Goal: Task Accomplishment & Management: Use online tool/utility

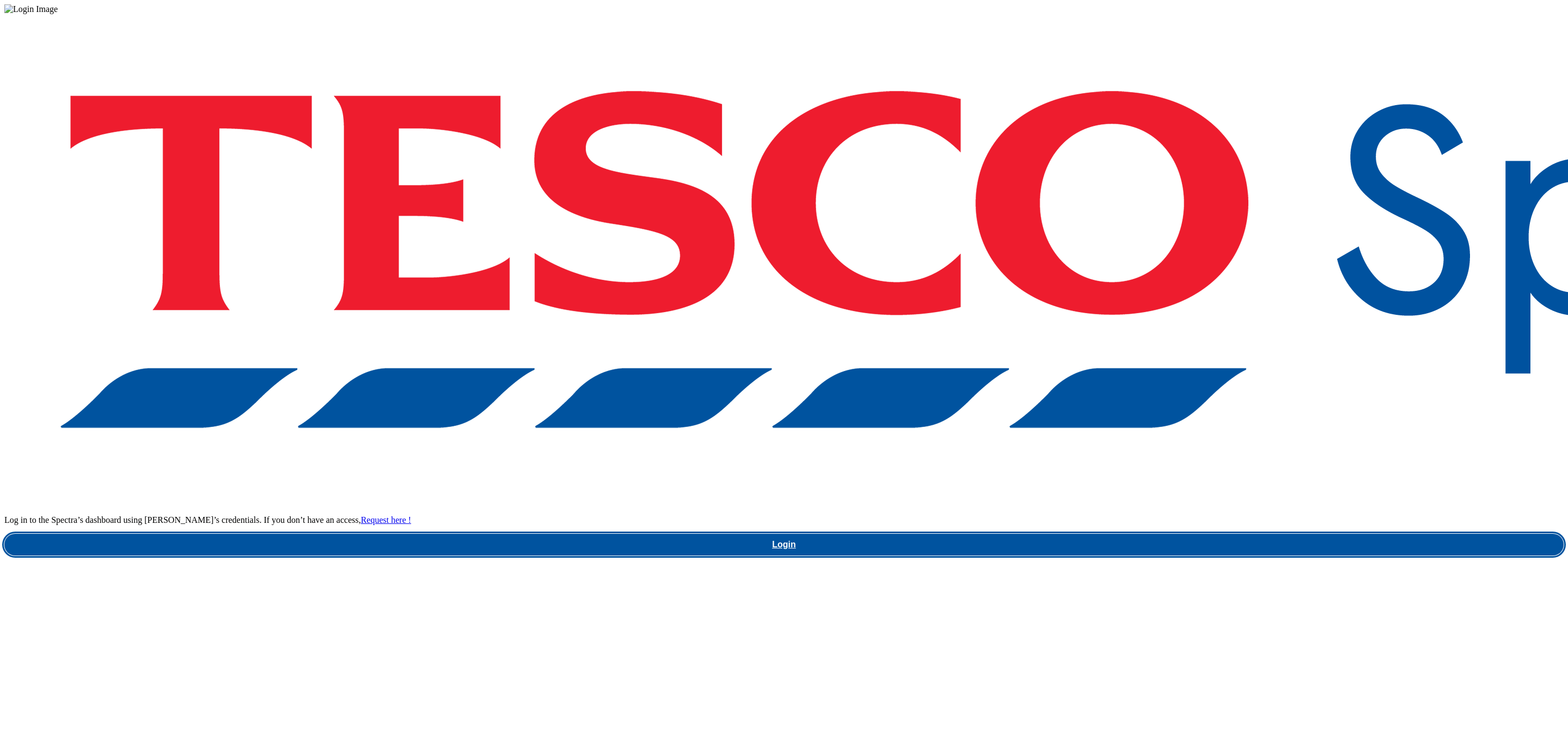
click at [1154, 533] on link "Login" at bounding box center [783, 544] width 1559 height 22
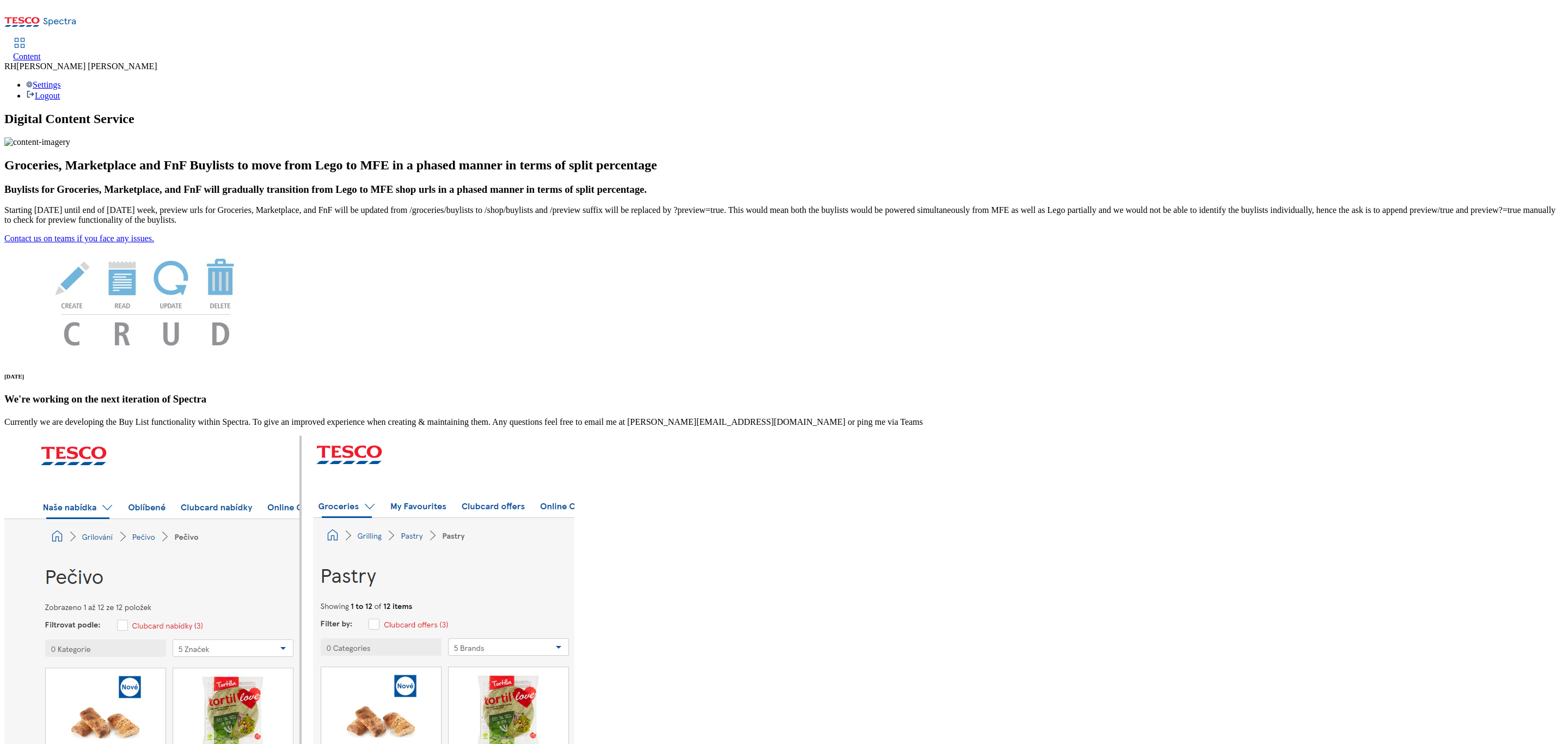
click at [41, 52] on span "Content" at bounding box center [27, 56] width 27 height 9
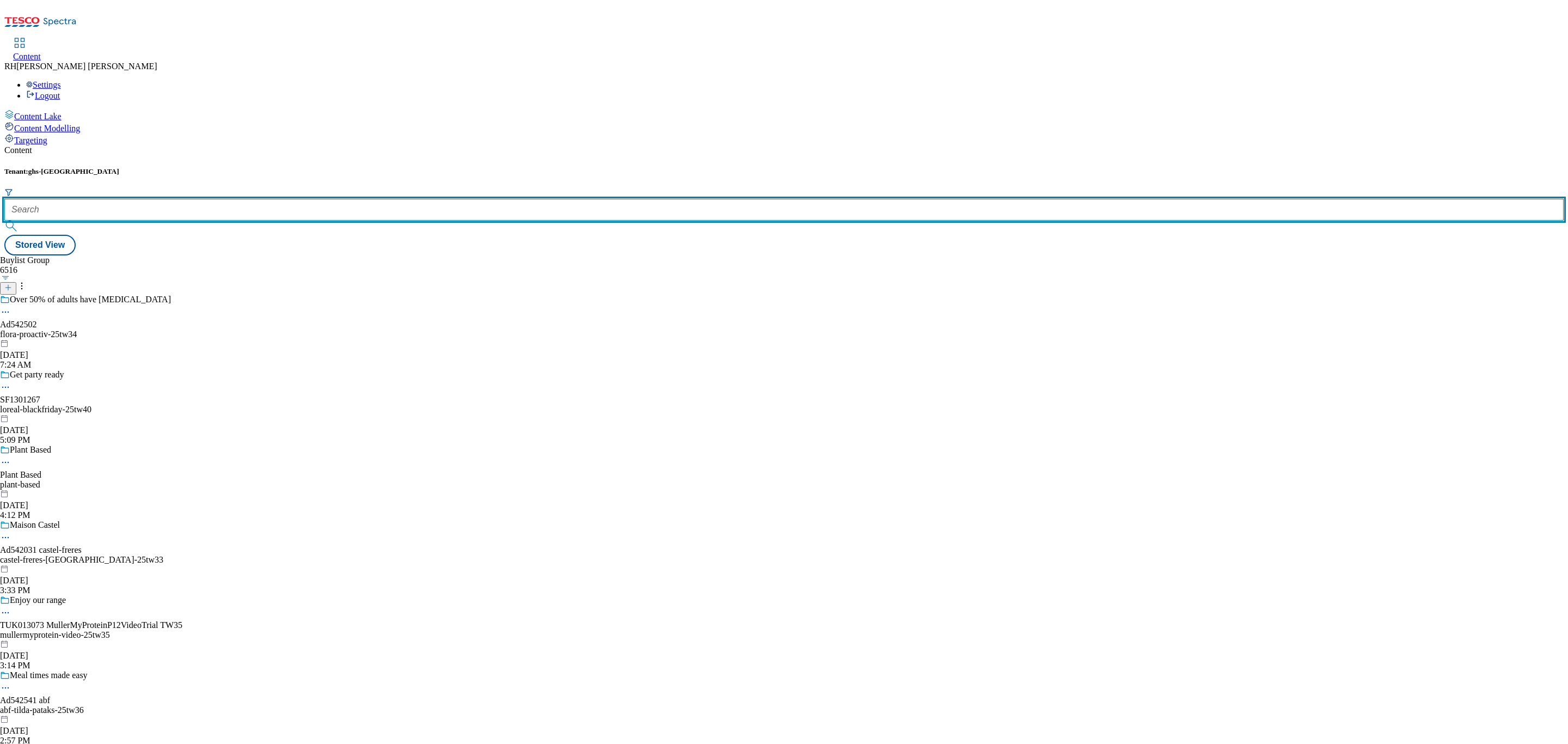
click at [252, 198] on input "text" at bounding box center [783, 209] width 1559 height 22
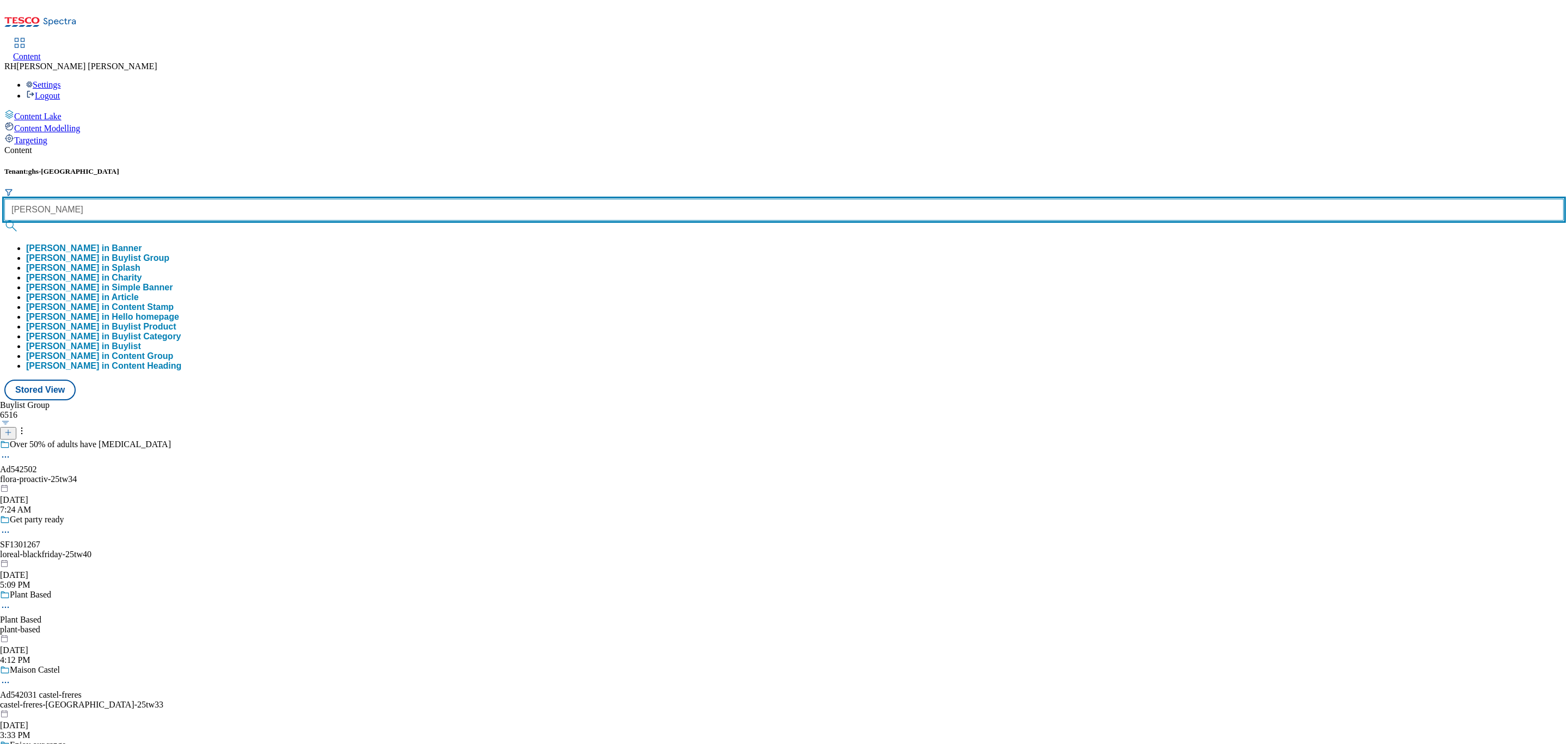
type input "samantha faiers"
click at [4, 221] on button "submit" at bounding box center [12, 226] width 15 height 11
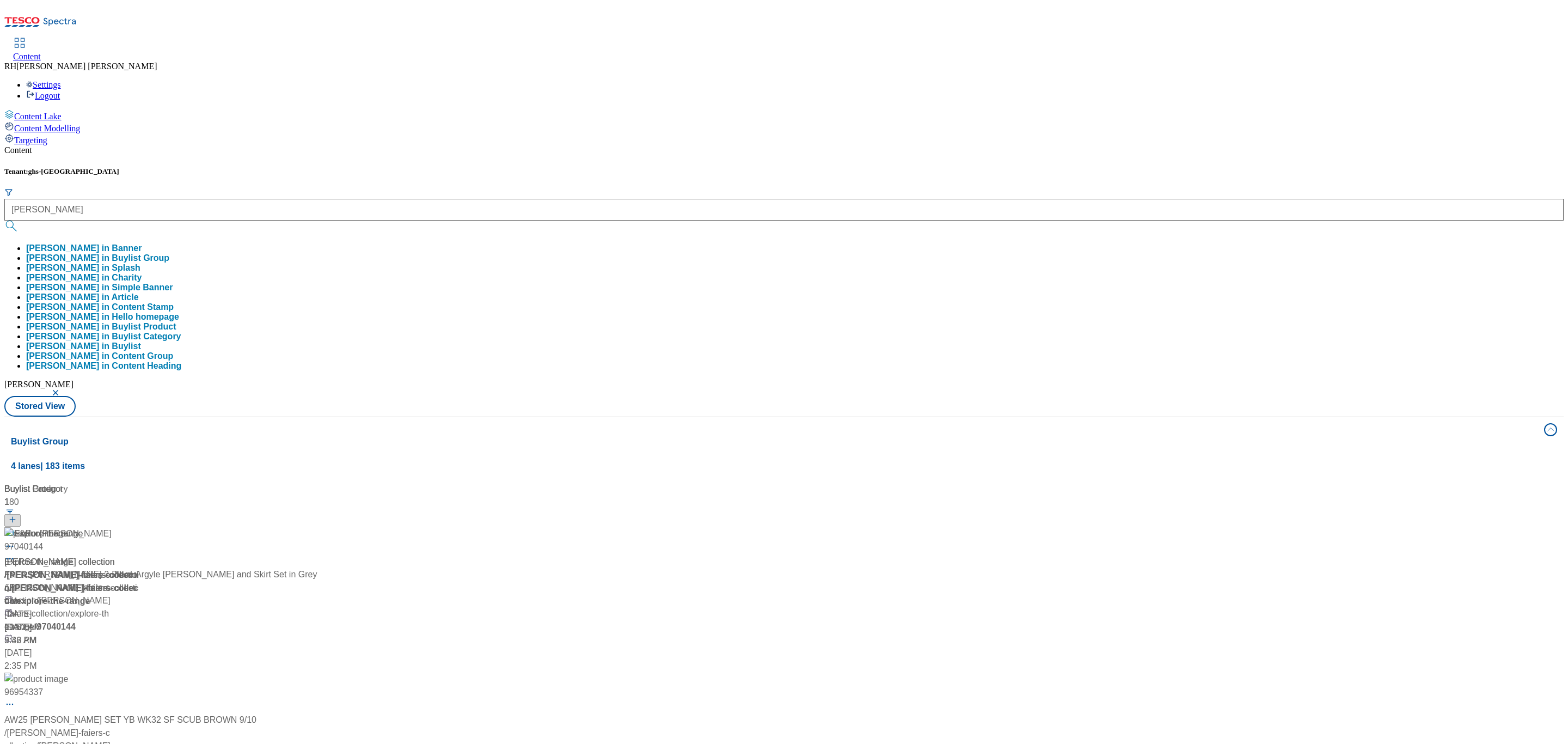
click at [499, 487] on div "Buylist Group 4 lanes | 183 items Buylist Category 1 Explore the range Explore …" at bounding box center [783, 654] width 1559 height 475
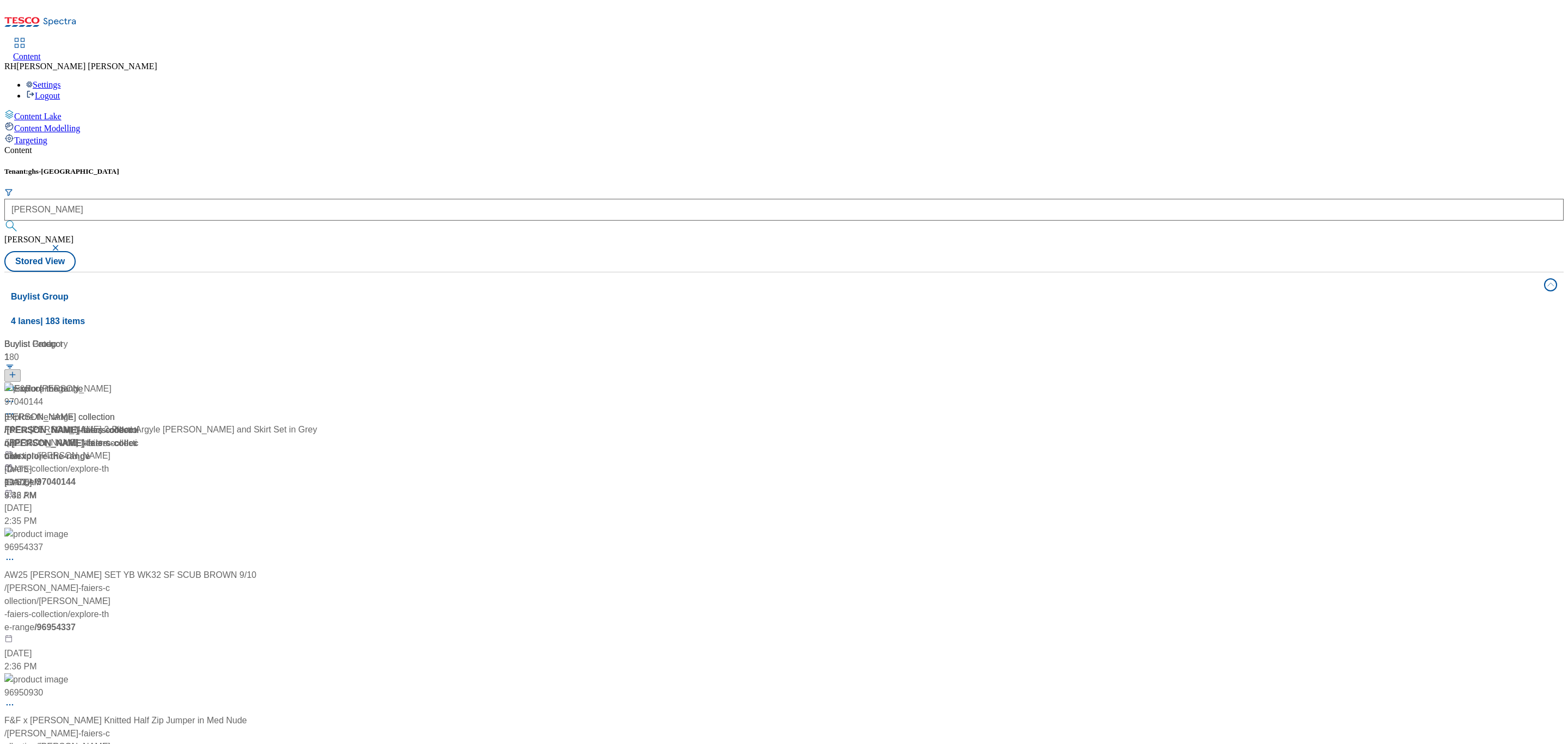
click at [141, 382] on div "Explore the range Explore the range / samantha-faiers-collection / samantha-fai…" at bounding box center [72, 442] width 136 height 120
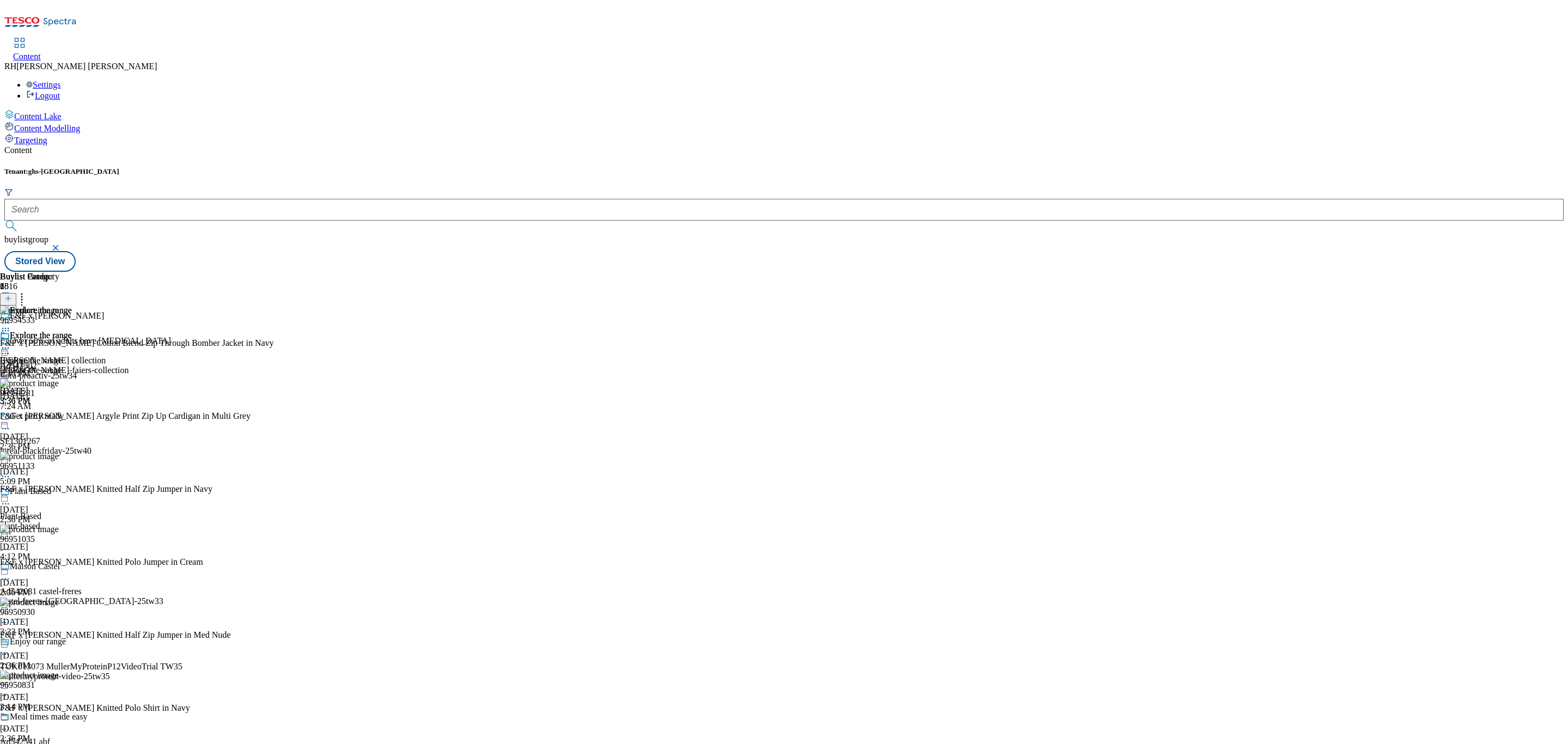
click at [128, 365] on div "samantha-faiers-collection" at bounding box center [64, 370] width 128 height 10
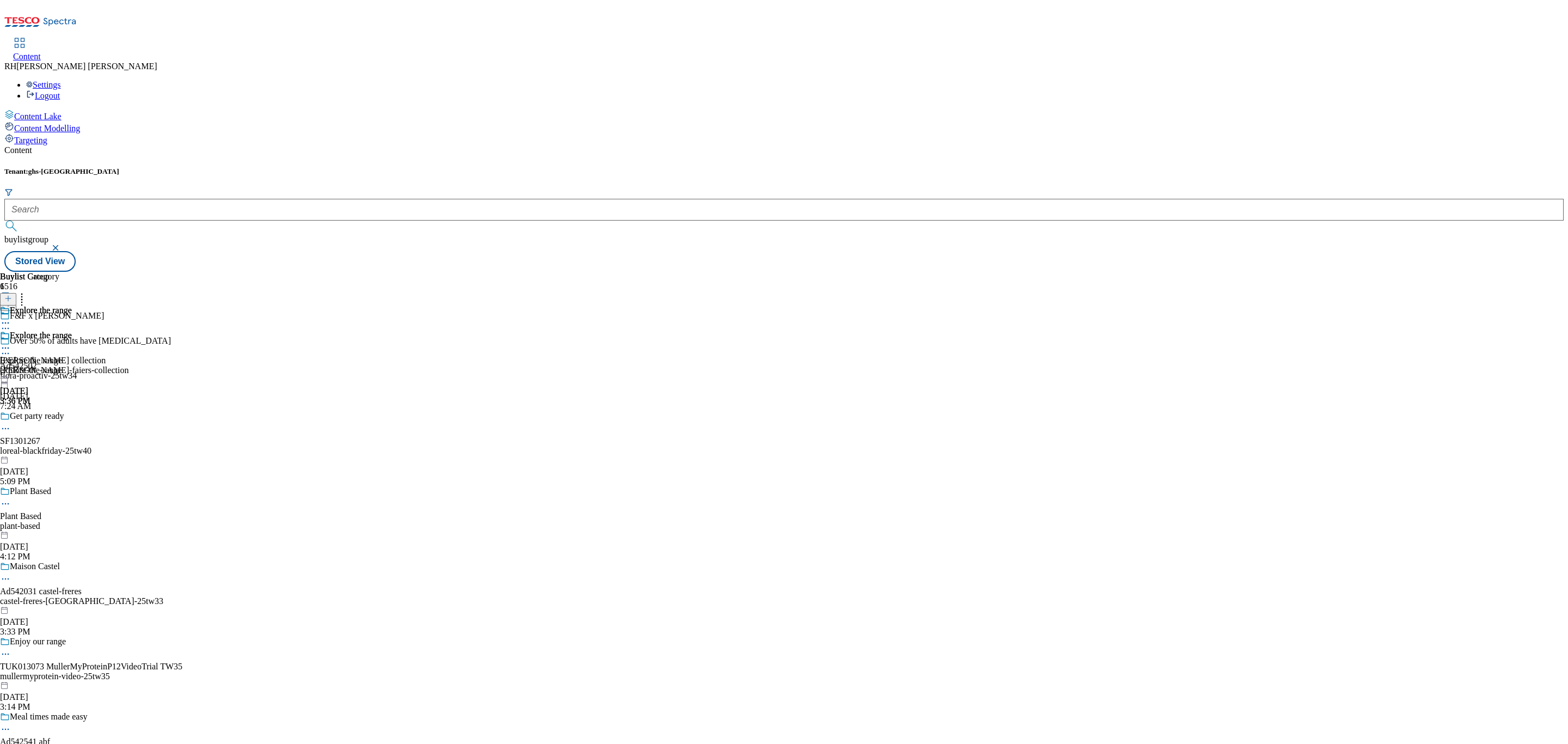
click at [72, 365] on div "explore-the-range" at bounding box center [36, 370] width 72 height 10
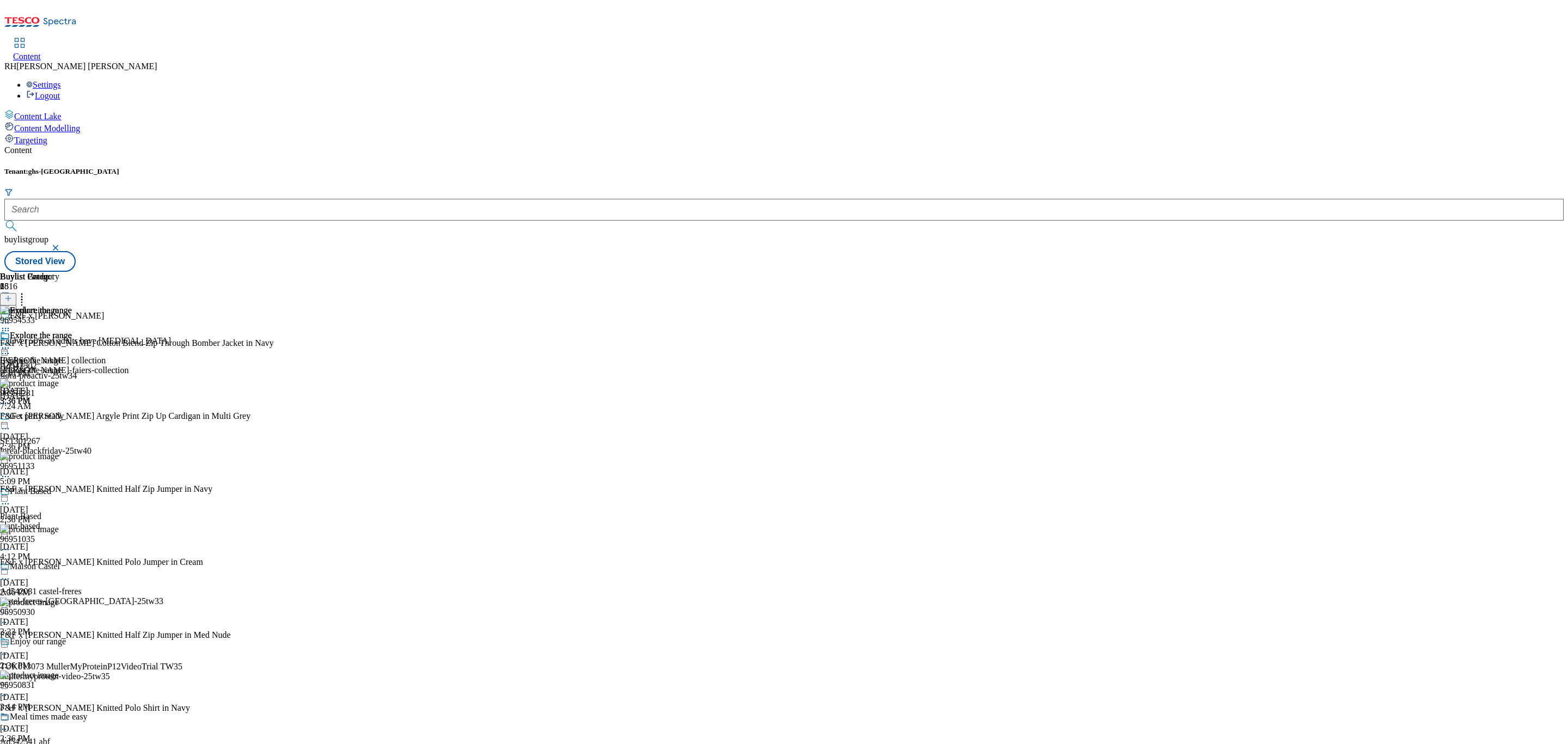
scroll to position [980, 0]
click at [27, 292] on icon at bounding box center [22, 297] width 11 height 11
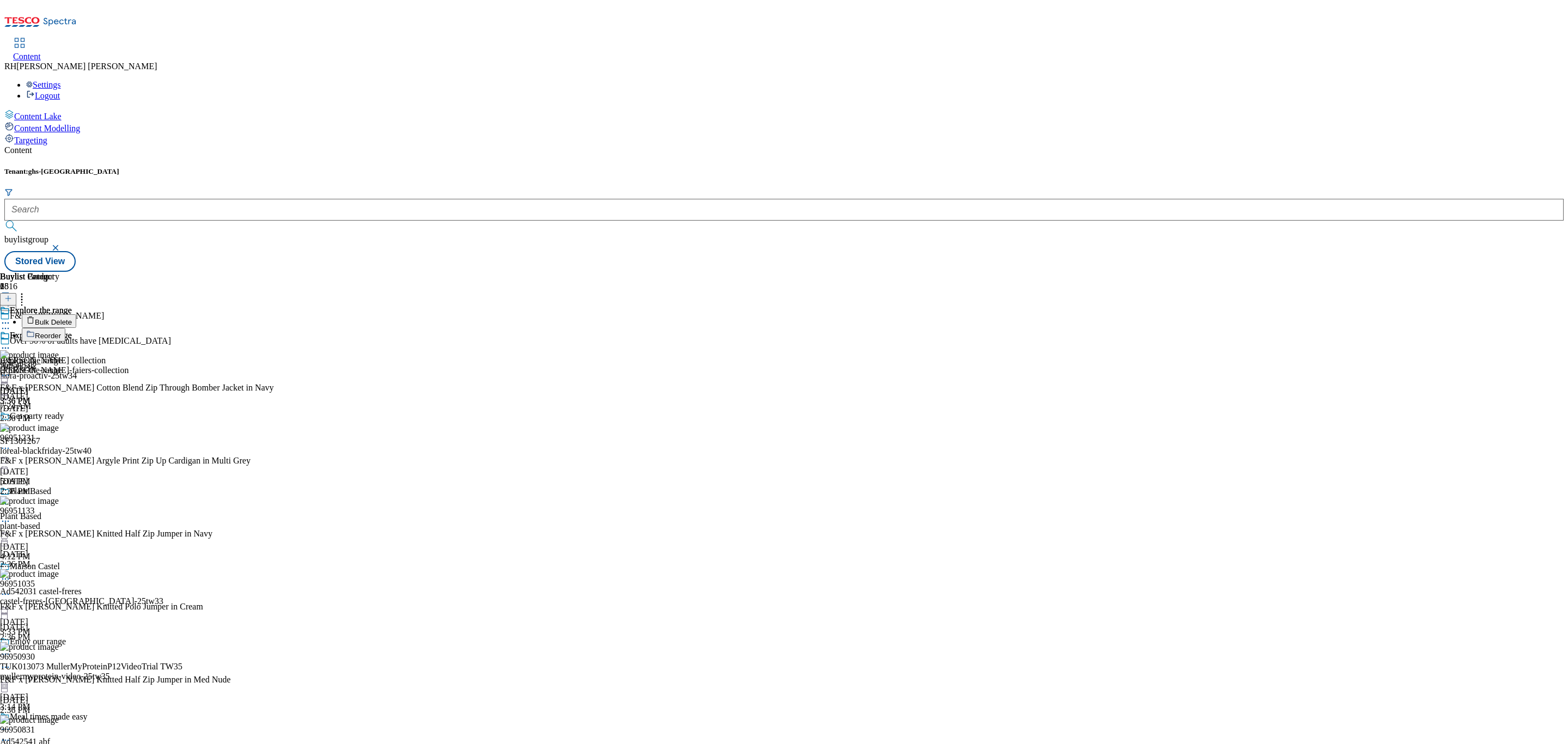
click at [61, 332] on span "Reorder" at bounding box center [47, 336] width 26 height 8
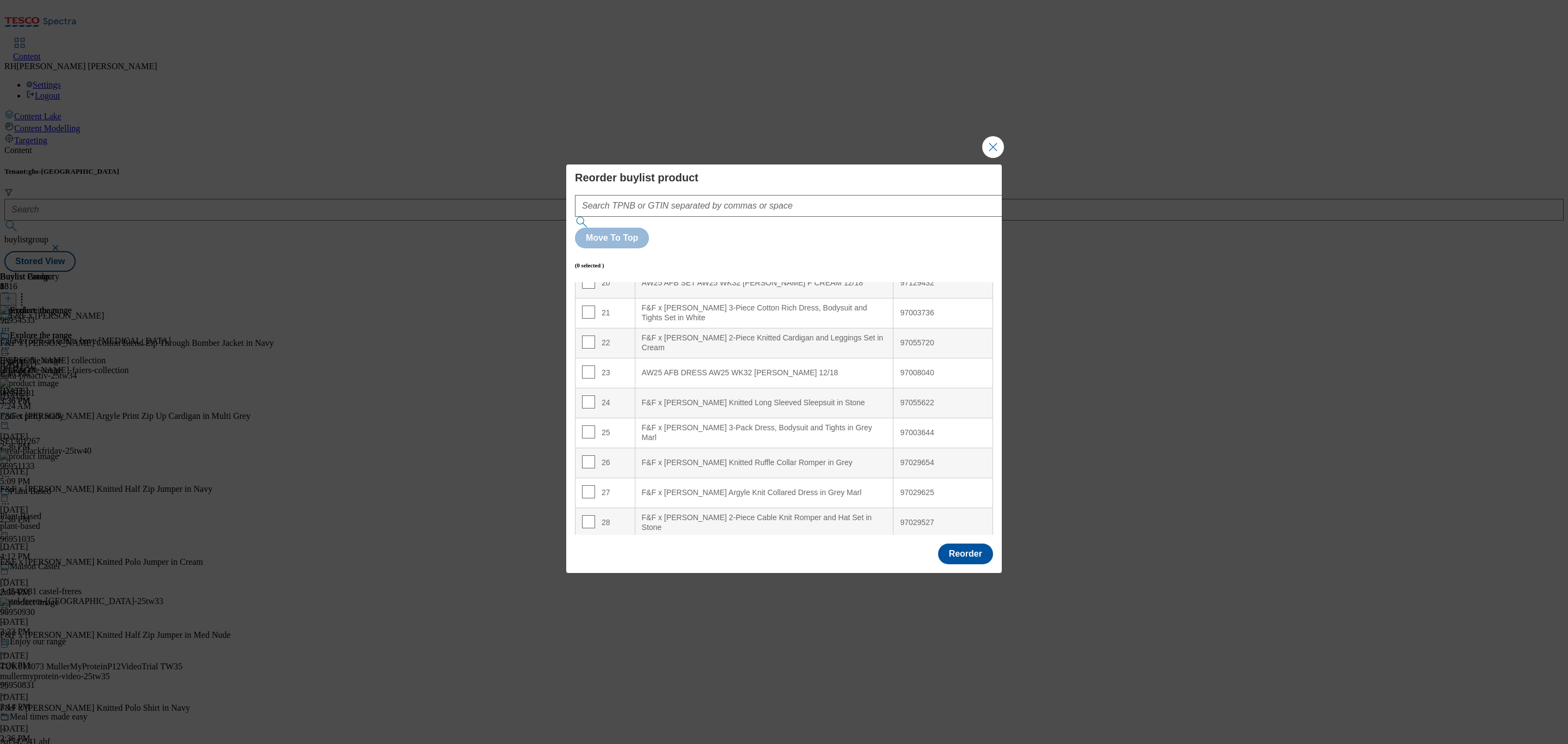
scroll to position [617, 0]
click at [995, 157] on button "Close Modal" at bounding box center [993, 147] width 22 height 22
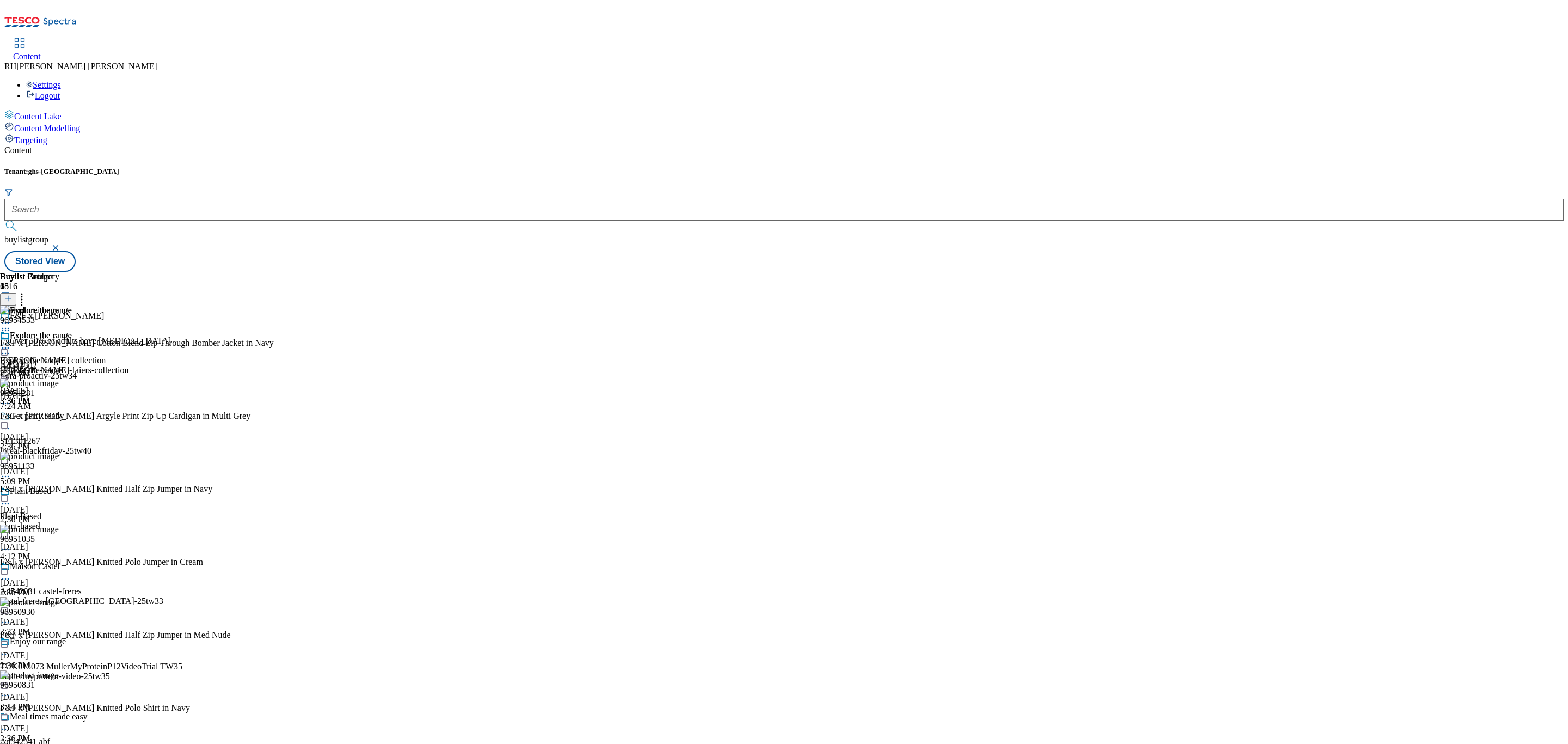
scroll to position [1653, 0]
click at [27, 292] on icon at bounding box center [22, 297] width 11 height 11
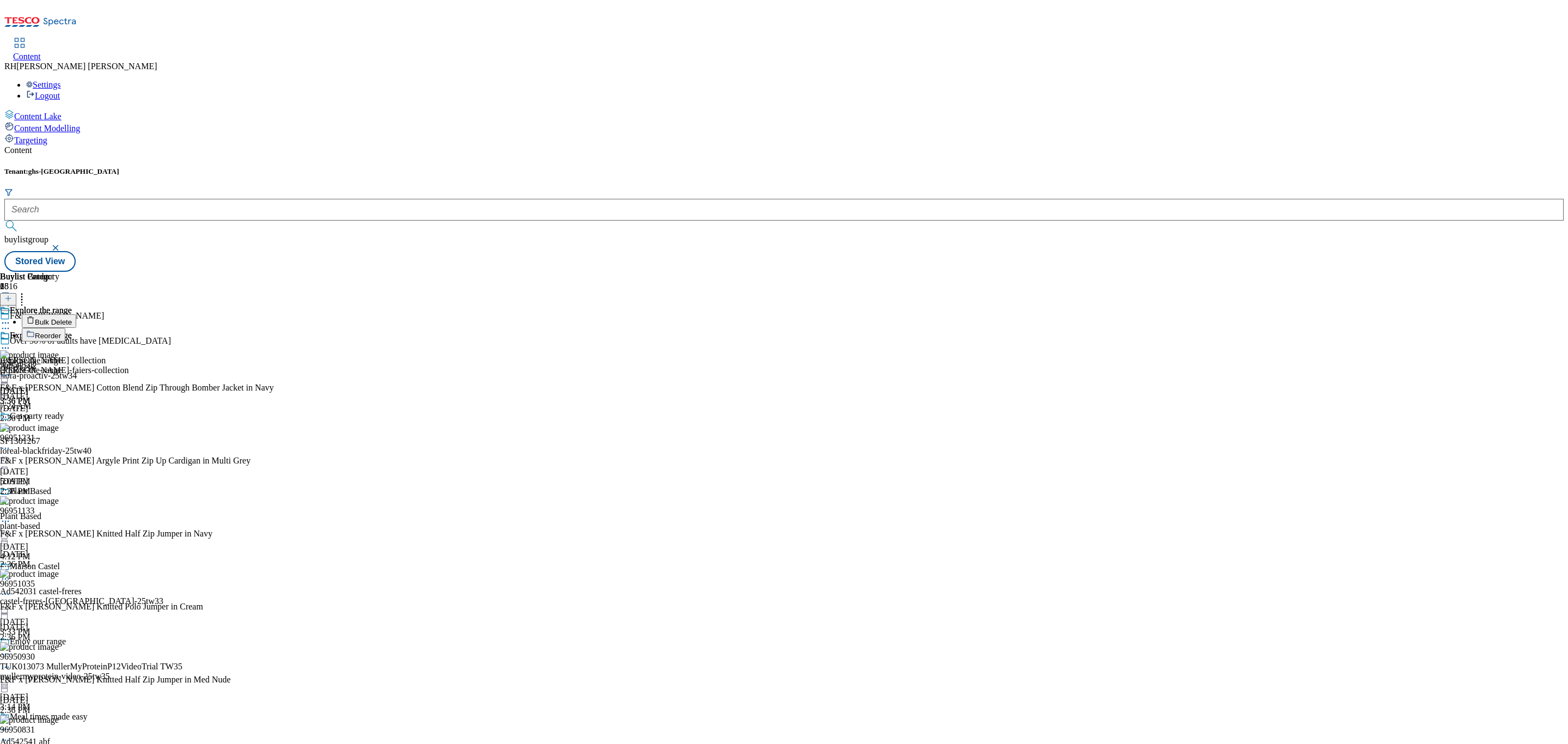
click at [61, 332] on span "Reorder" at bounding box center [47, 336] width 26 height 8
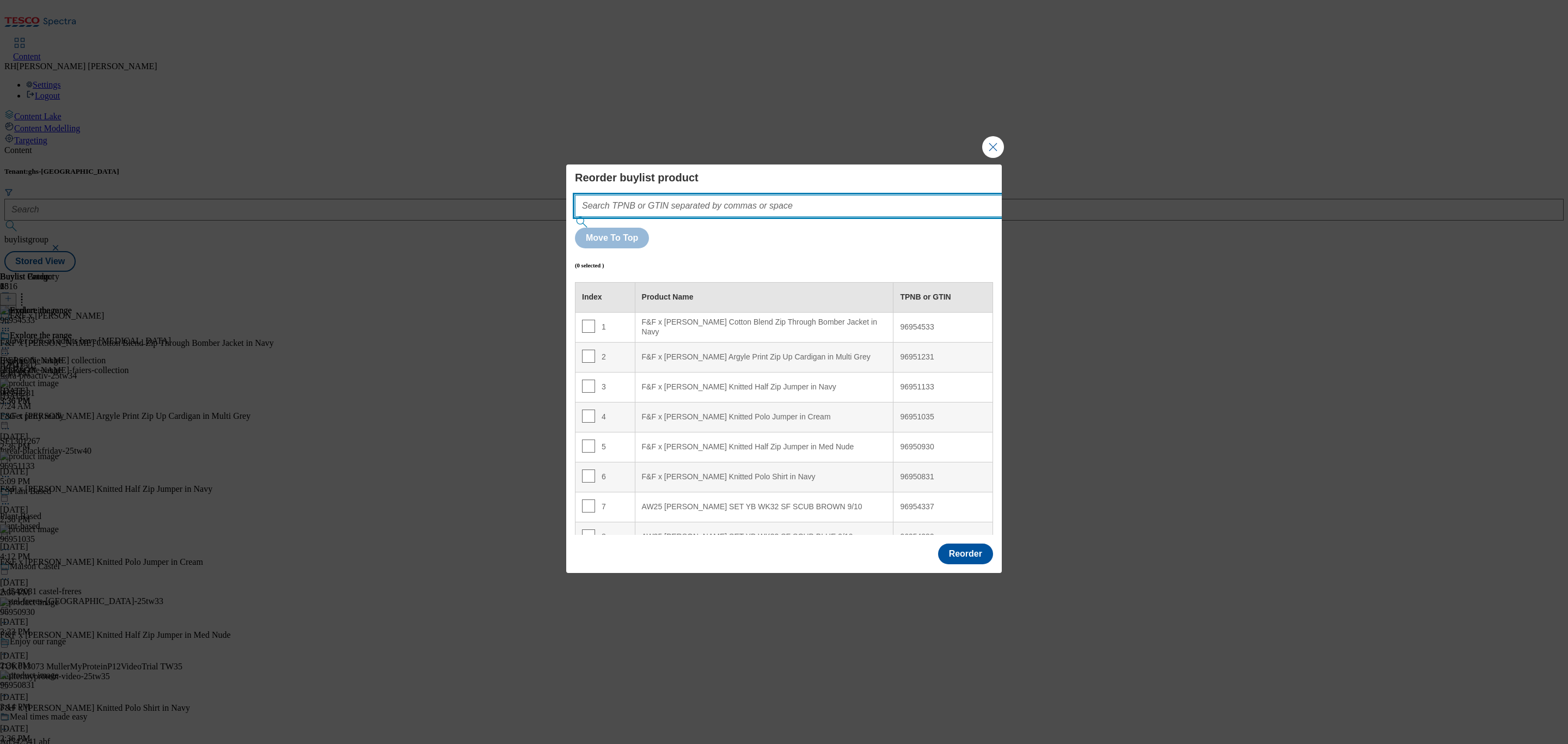
click at [740, 217] on input "Modal" at bounding box center [805, 206] width 460 height 22
paste input "97036410"
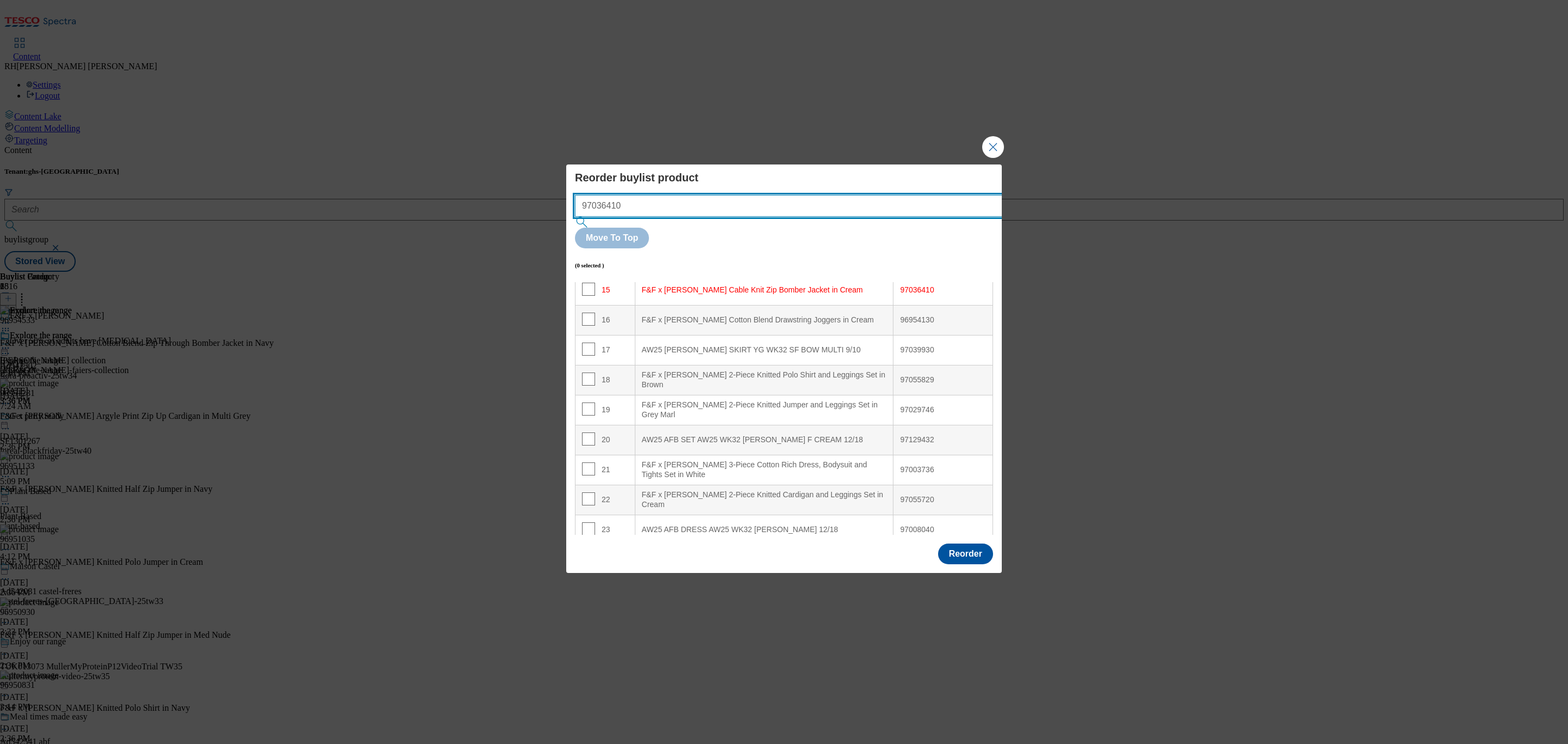
scroll to position [459, 0]
type input "97036410"
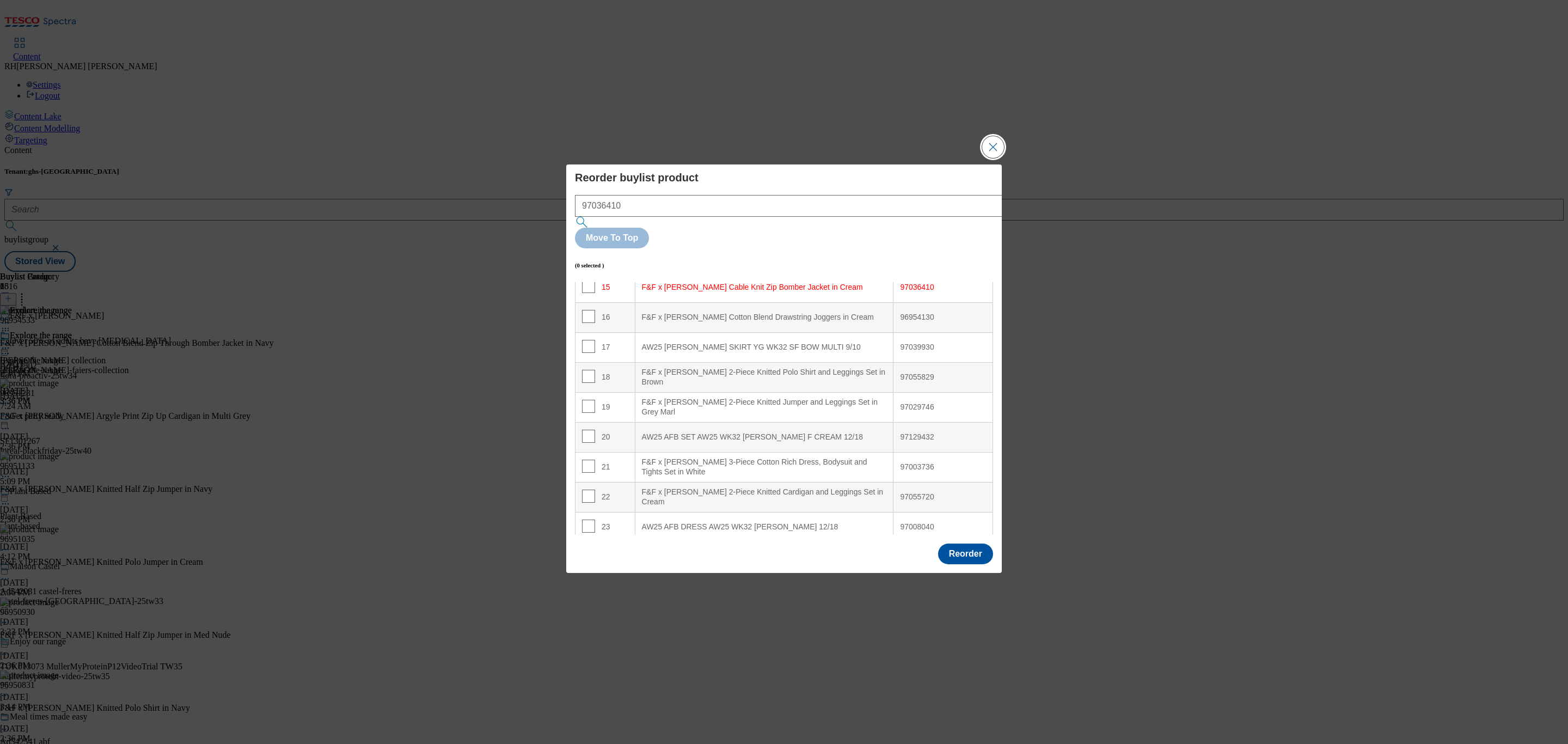
click at [993, 157] on button "Close Modal" at bounding box center [993, 147] width 22 height 22
